Goal: Task Accomplishment & Management: Manage account settings

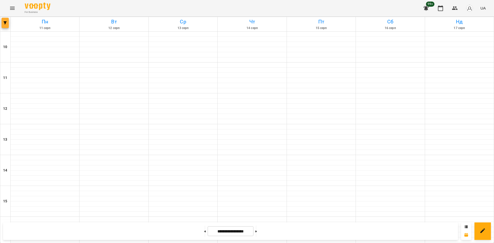
click at [5, 25] on button "button" at bounding box center [5, 23] width 7 height 10
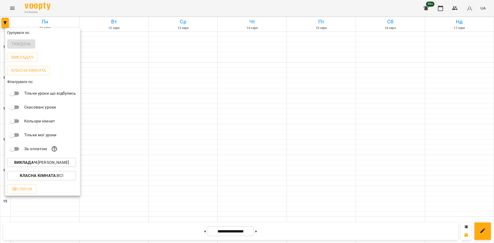
click at [128, 119] on div at bounding box center [247, 121] width 494 height 243
